Goal: Transaction & Acquisition: Subscribe to service/newsletter

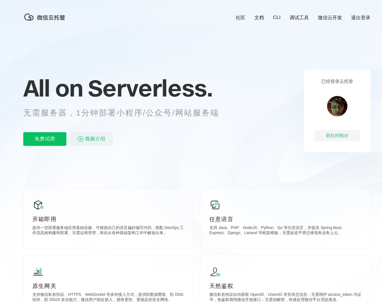
scroll to position [0, 1007]
click at [49, 139] on p "免费试用" at bounding box center [44, 139] width 43 height 14
click at [333, 18] on link "微信云开发" at bounding box center [329, 17] width 24 height 7
click at [55, 137] on p "免费试用" at bounding box center [44, 139] width 43 height 14
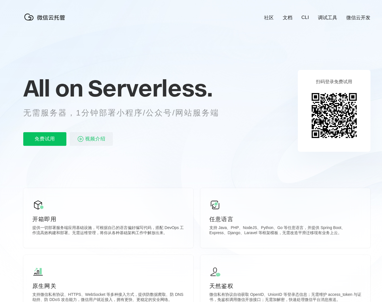
scroll to position [0, 1007]
